Goal: Obtain resource: Download file/media

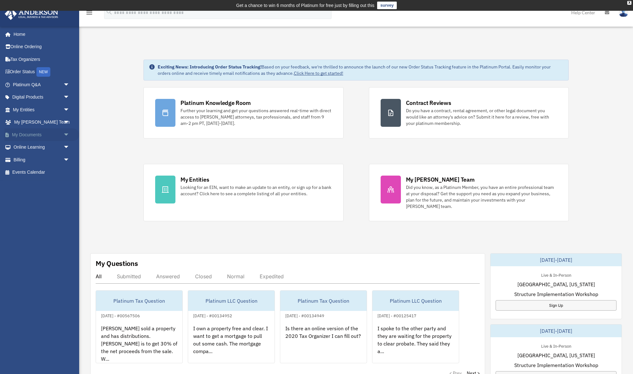
click at [65, 132] on span "arrow_drop_down" at bounding box center [69, 134] width 13 height 13
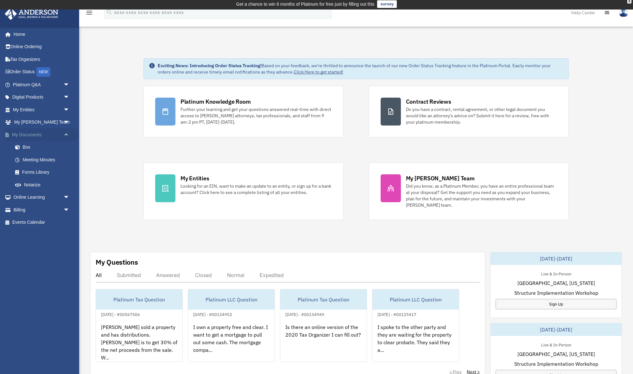
scroll to position [3, 0]
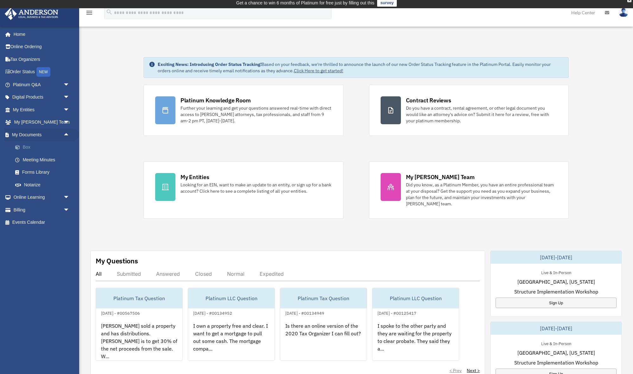
click at [26, 145] on link "Box" at bounding box center [44, 147] width 70 height 13
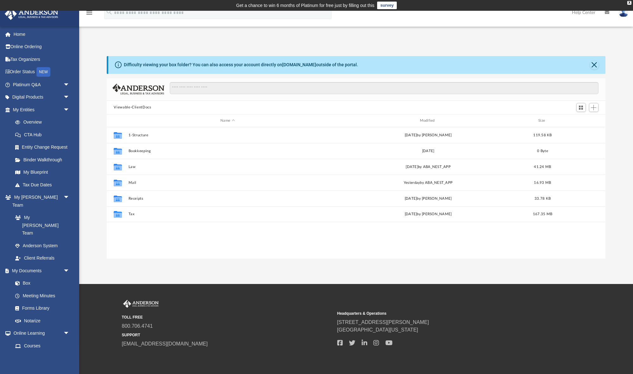
scroll to position [144, 498]
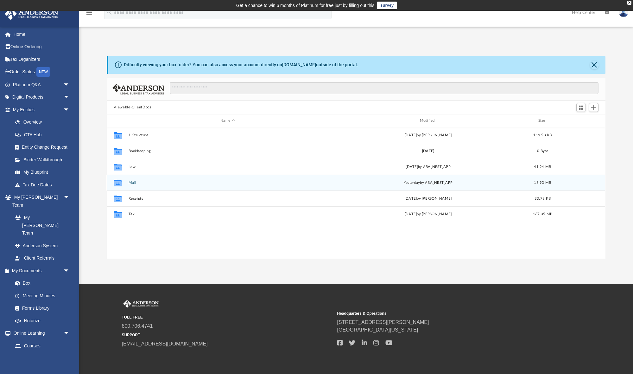
click at [129, 181] on button "Mail" at bounding box center [228, 182] width 198 height 4
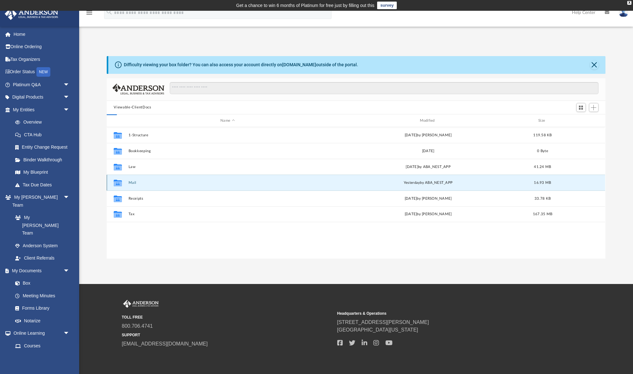
click at [129, 181] on button "Mail" at bounding box center [228, 182] width 198 height 4
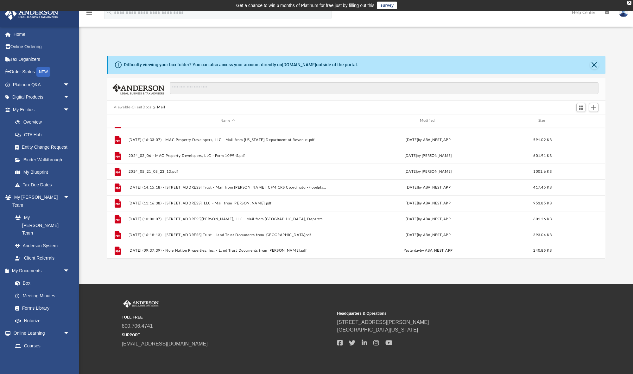
scroll to position [233, 0]
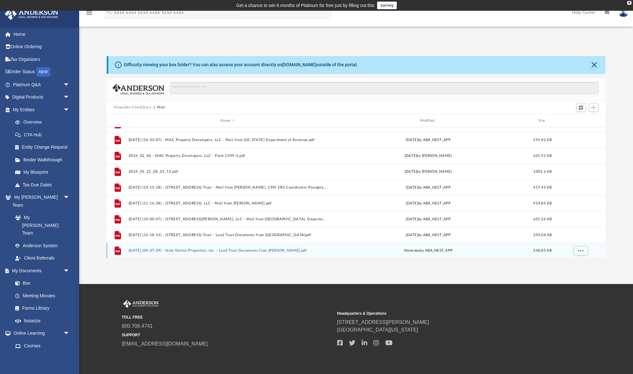
click at [118, 250] on icon "grid" at bounding box center [118, 250] width 6 height 8
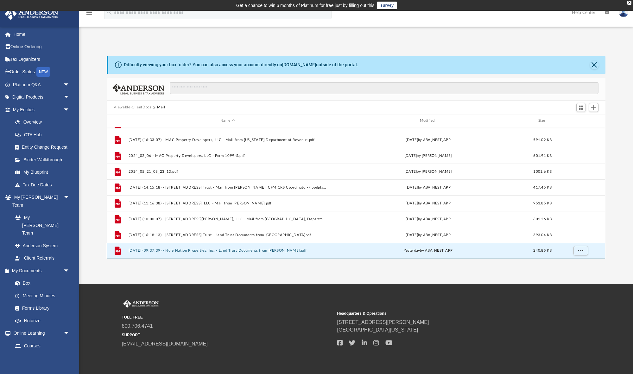
click at [119, 250] on icon "grid" at bounding box center [118, 250] width 6 height 8
click at [141, 250] on button "2025.08.20 (09:37:39) - Nole Nation Properties, Inc. - Land Trust Documents fro…" at bounding box center [228, 250] width 198 height 4
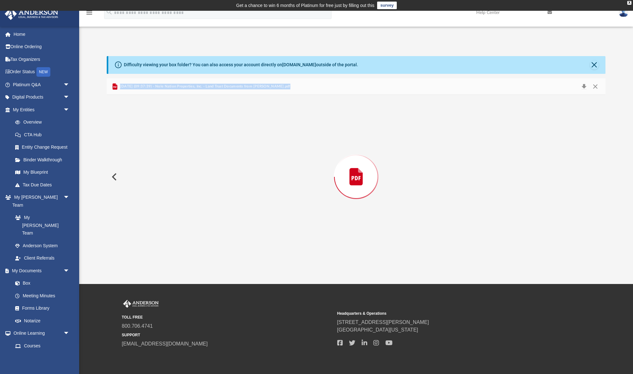
click at [141, 250] on div "Preview" at bounding box center [356, 176] width 498 height 163
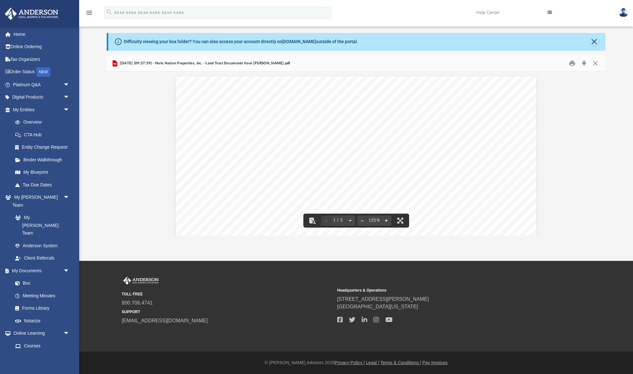
scroll to position [0, 0]
click at [583, 63] on button "Download" at bounding box center [583, 63] width 11 height 10
